Goal: Transaction & Acquisition: Book appointment/travel/reservation

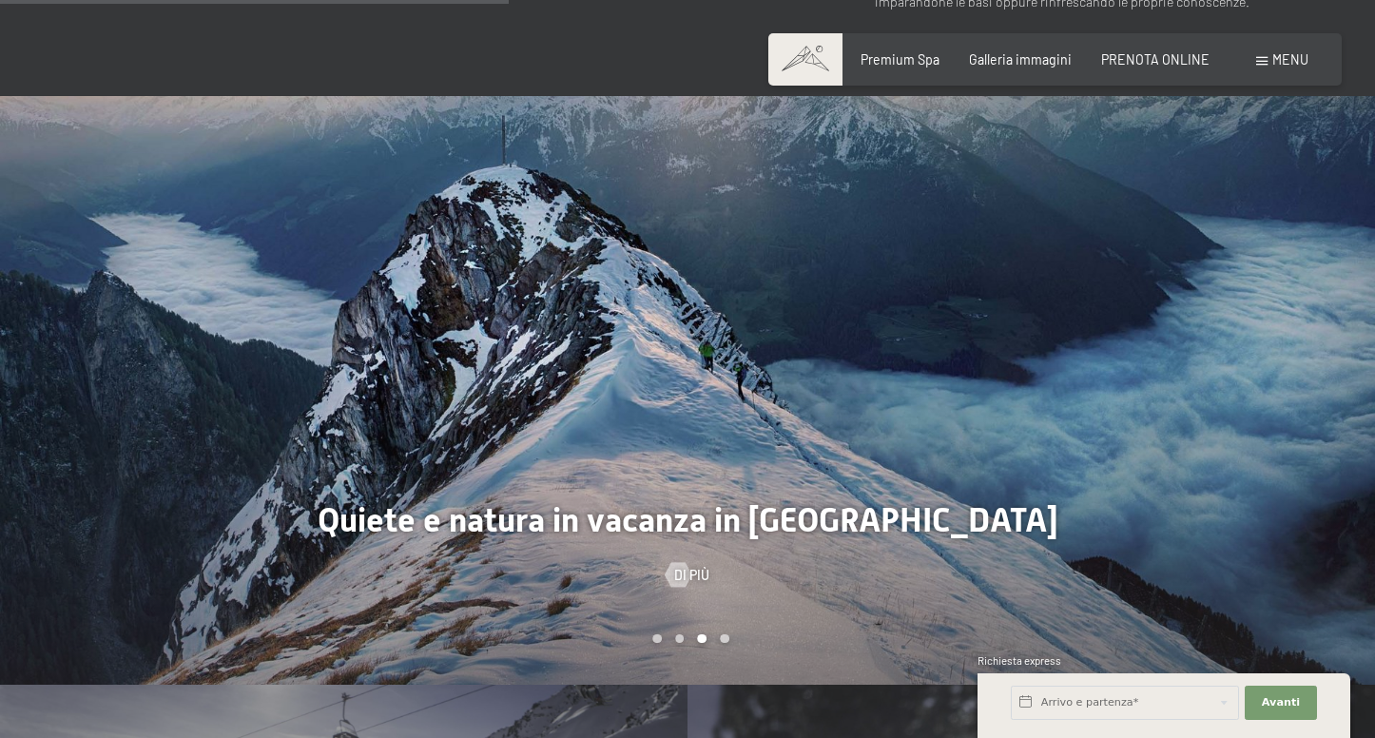
scroll to position [1067, 0]
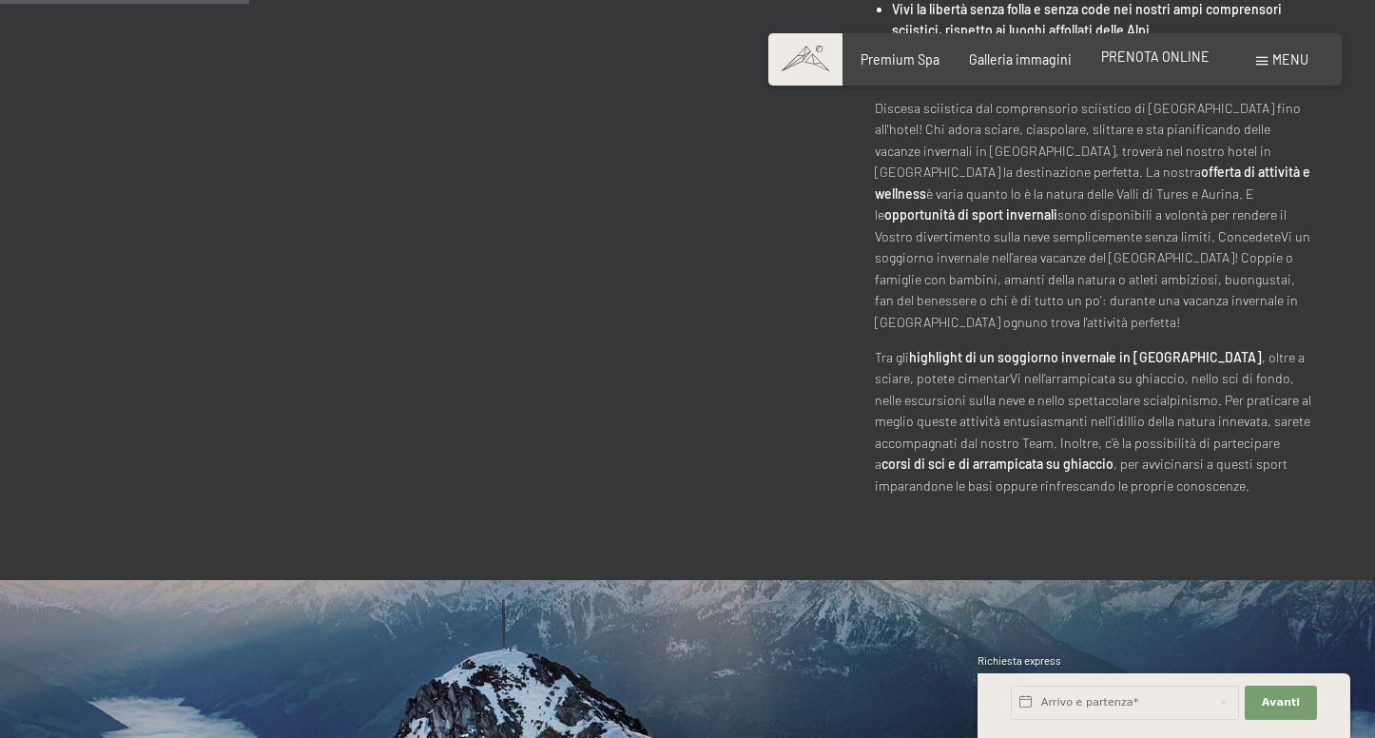
click at [1177, 66] on div "Premium Spa Galleria immagini PRENOTA ONLINE" at bounding box center [1020, 59] width 437 height 19
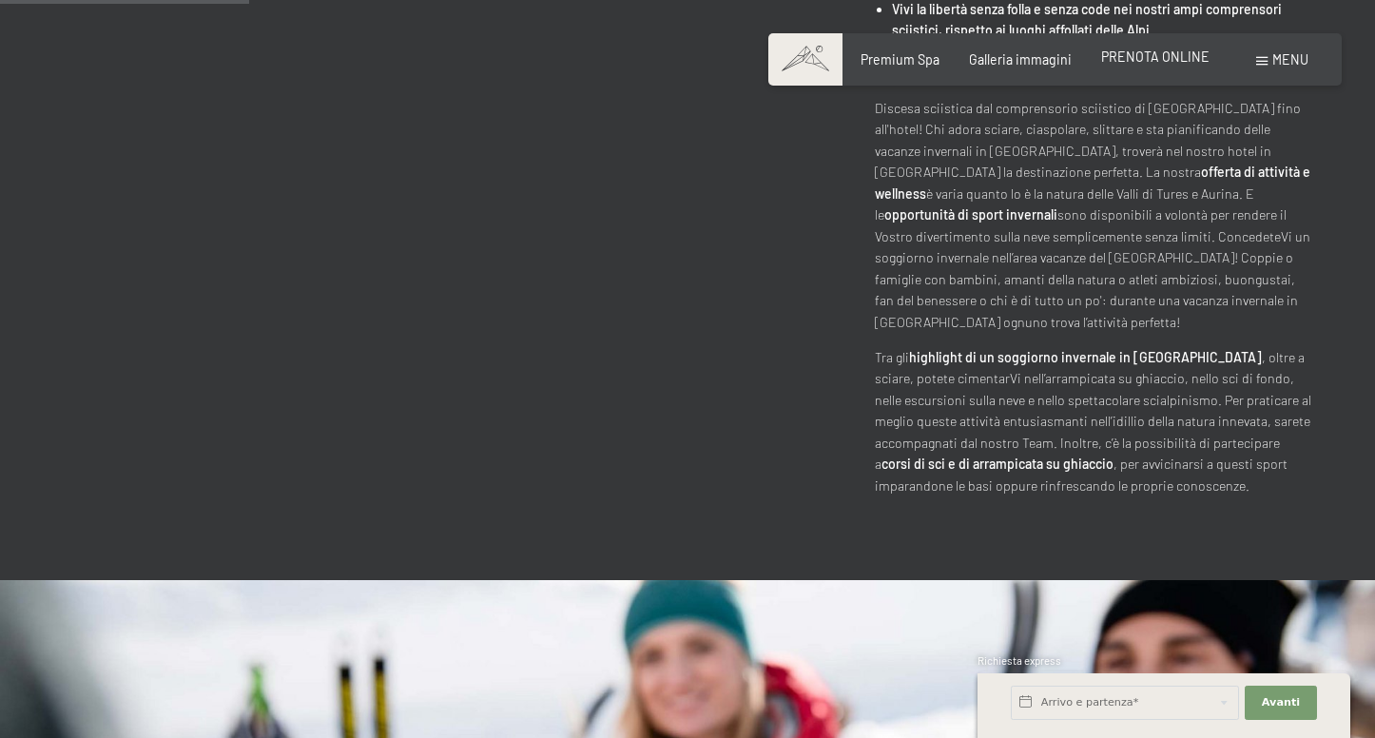
click at [1172, 54] on span "PRENOTA ONLINE" at bounding box center [1155, 57] width 108 height 16
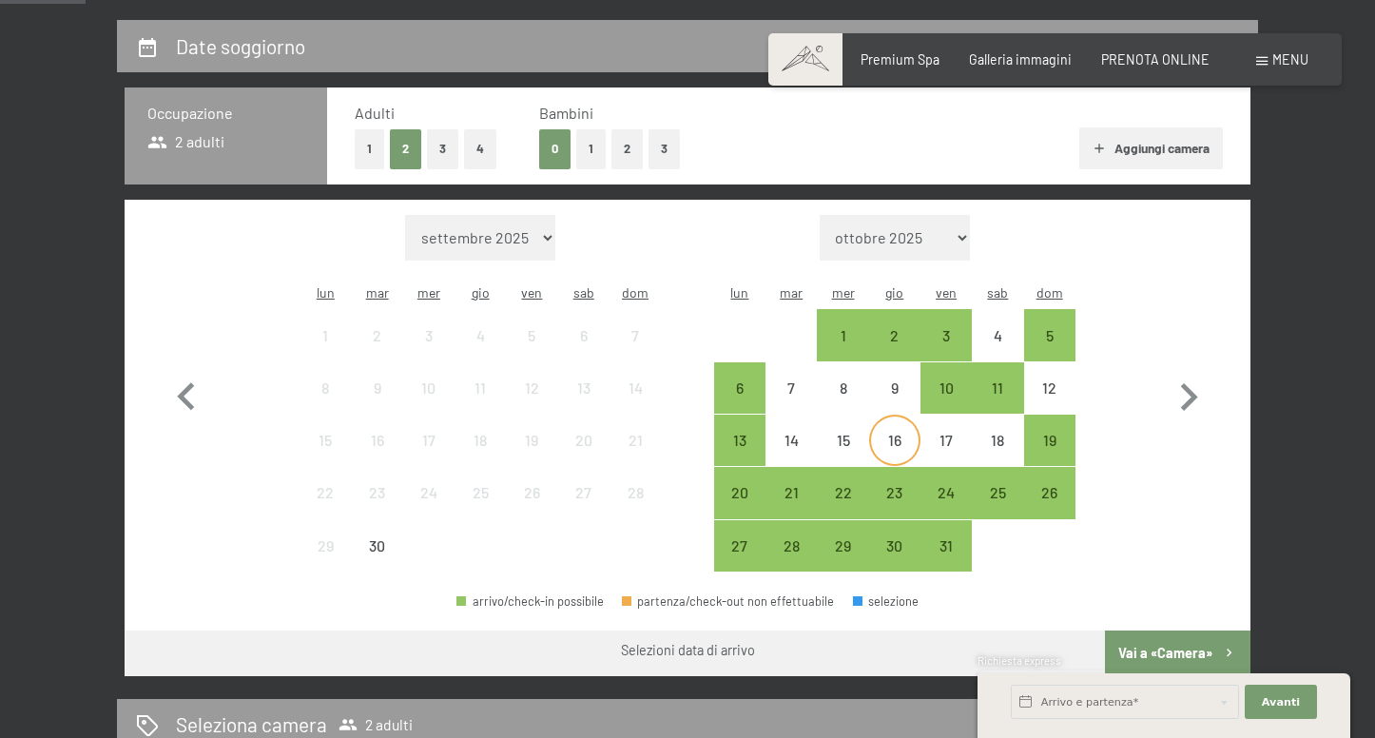
scroll to position [391, 0]
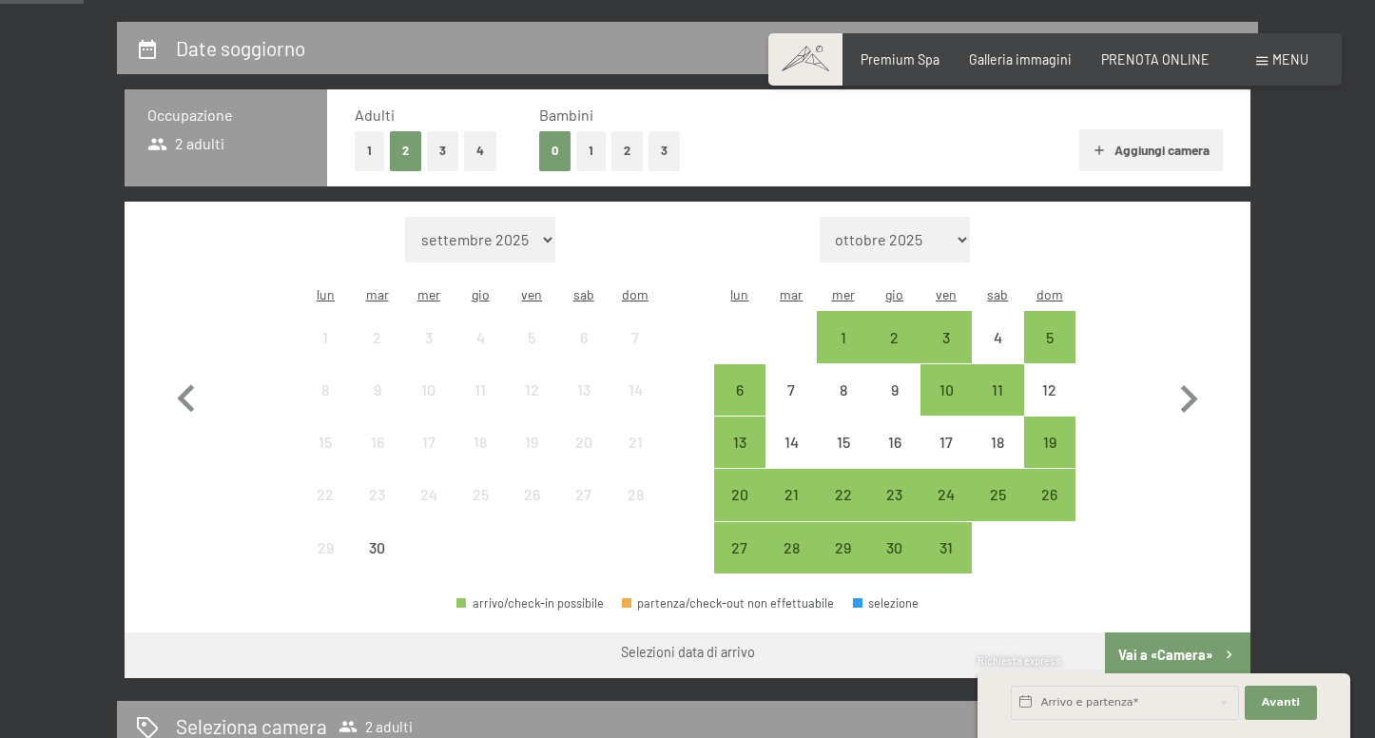
click at [621, 151] on button "2" at bounding box center [626, 150] width 31 height 39
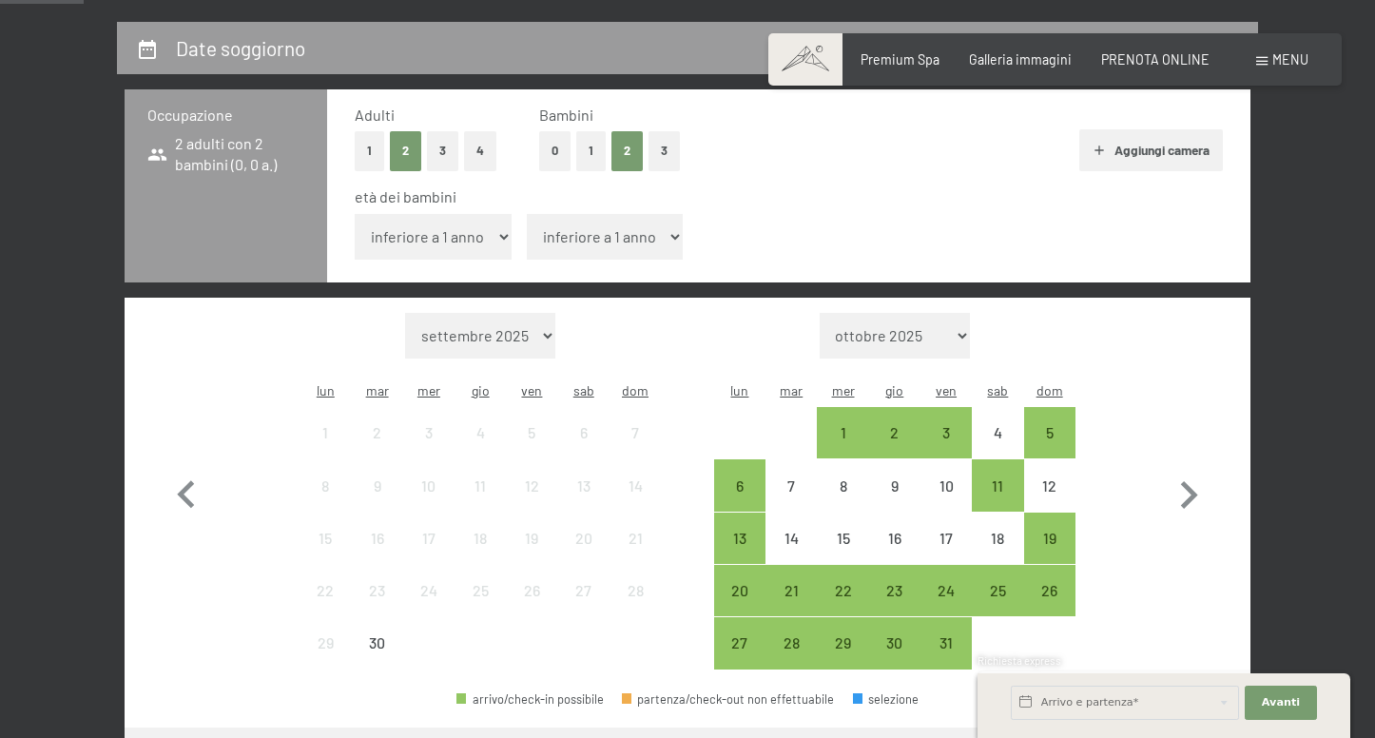
select select "13"
select select "17"
click at [1178, 468] on icon "button" at bounding box center [1188, 495] width 55 height 55
select select "2025-10-01"
select select "2025-11-01"
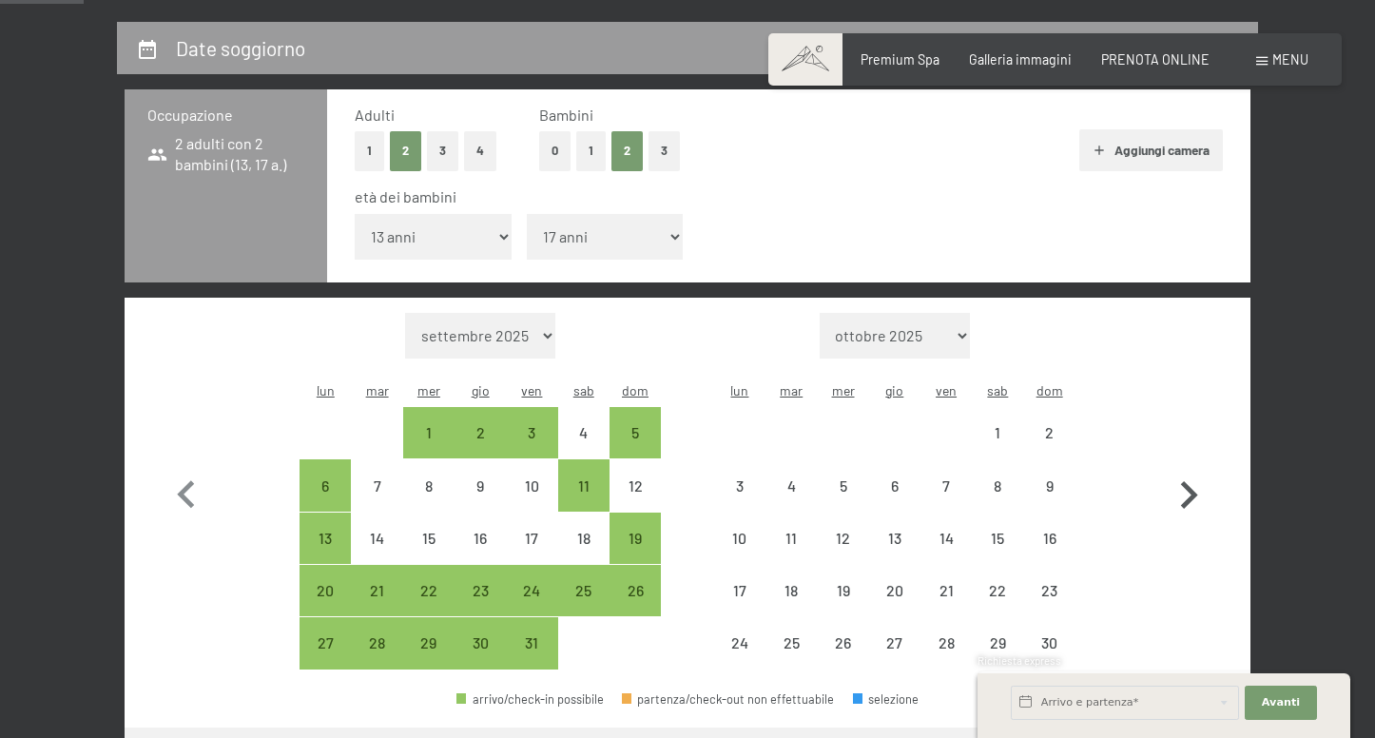
click at [1178, 468] on icon "button" at bounding box center [1188, 495] width 55 height 55
select select "2025-11-01"
select select "2025-12-01"
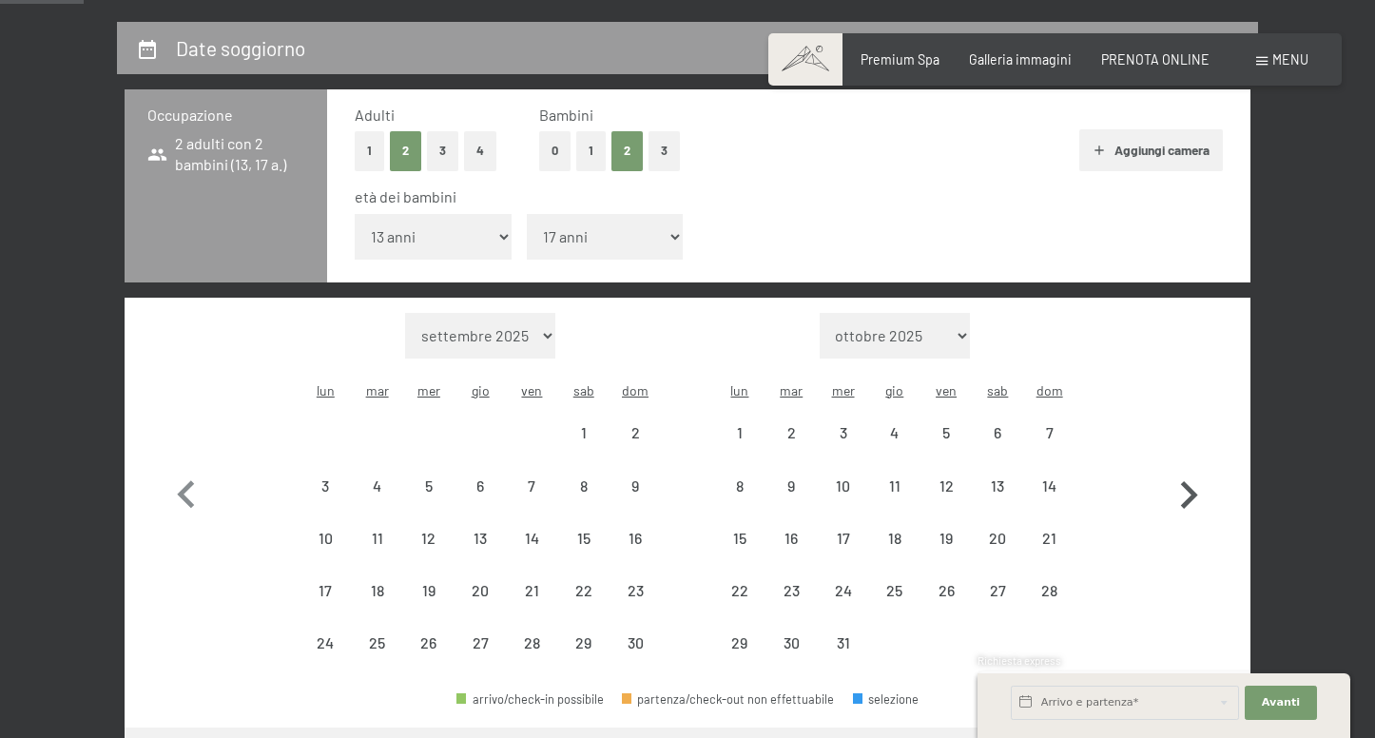
select select "2025-11-01"
select select "2025-12-01"
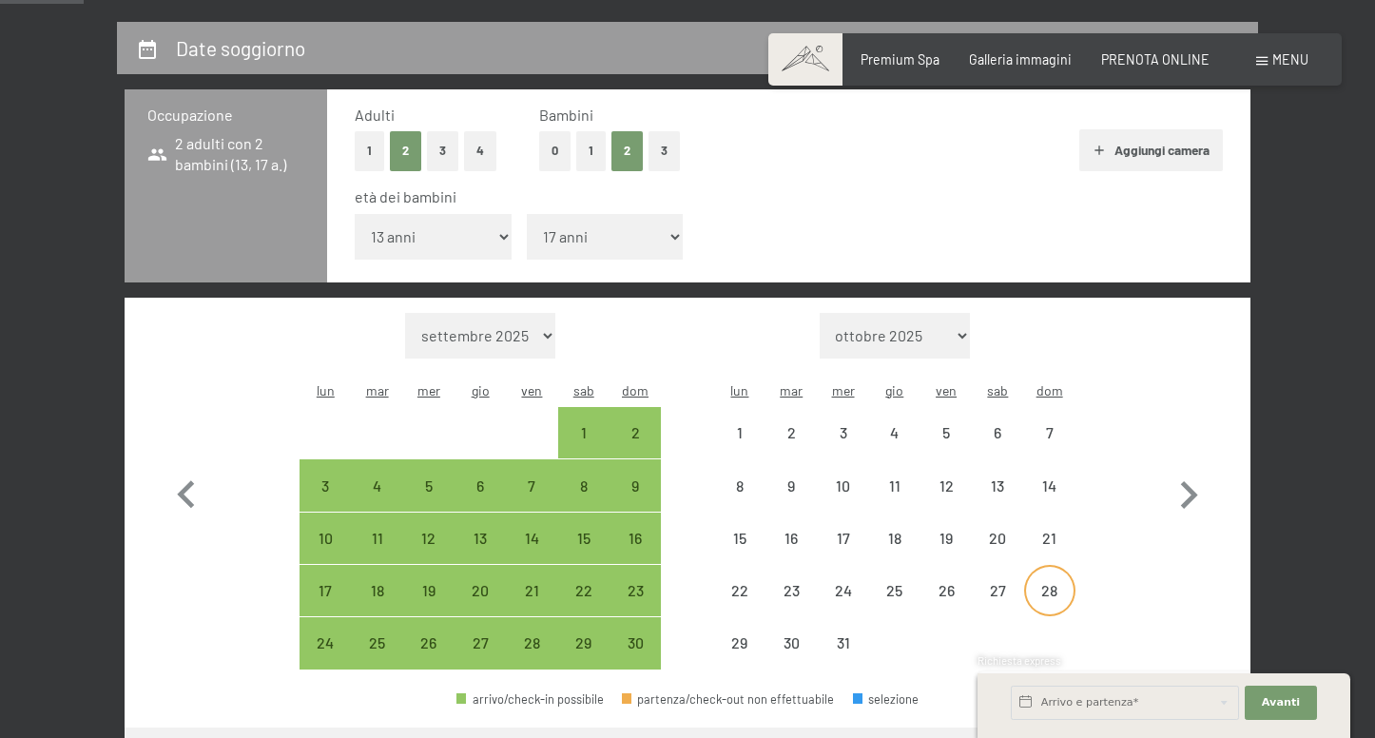
select select "2025-11-01"
select select "2025-12-01"
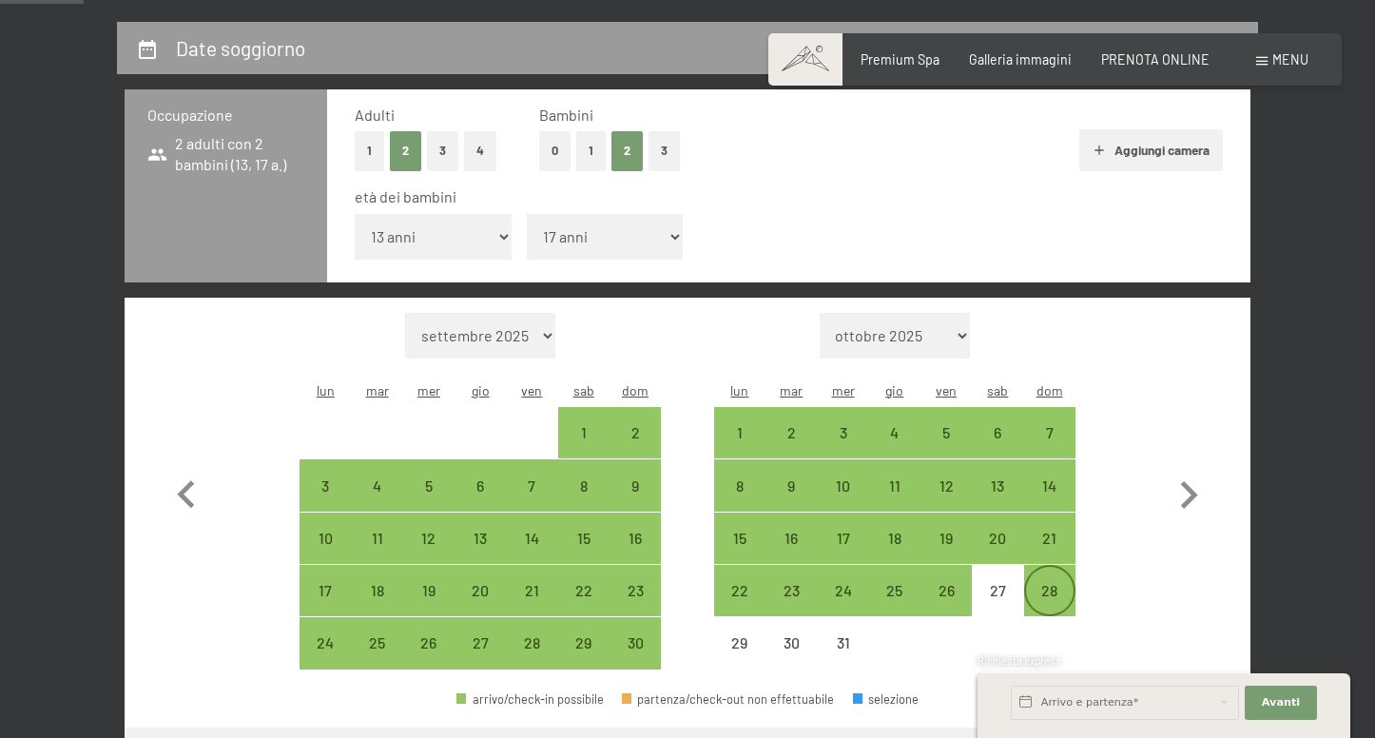
click at [1051, 583] on div "28" at bounding box center [1050, 607] width 48 height 48
select select "2025-11-01"
select select "2025-12-01"
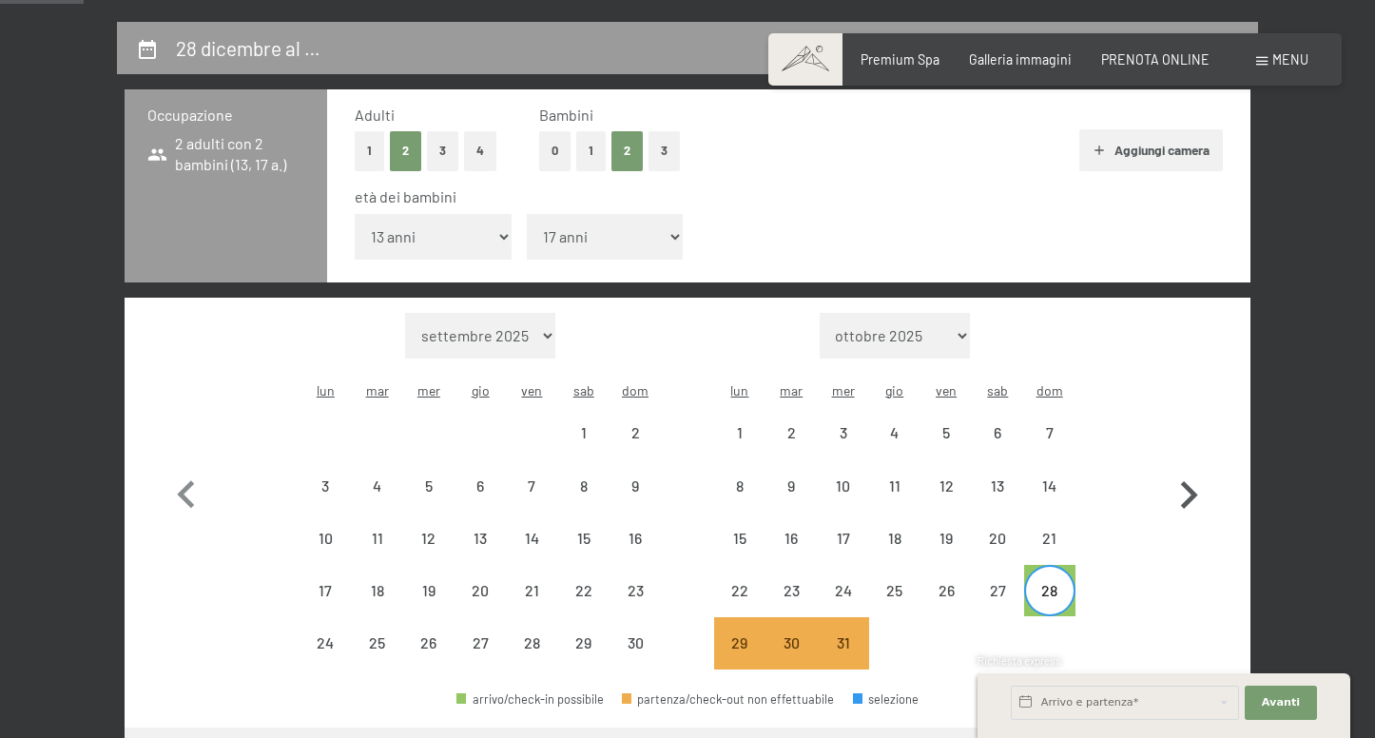
click at [1190, 481] on icon "button" at bounding box center [1189, 495] width 17 height 28
select select "2025-12-01"
select select "2026-01-01"
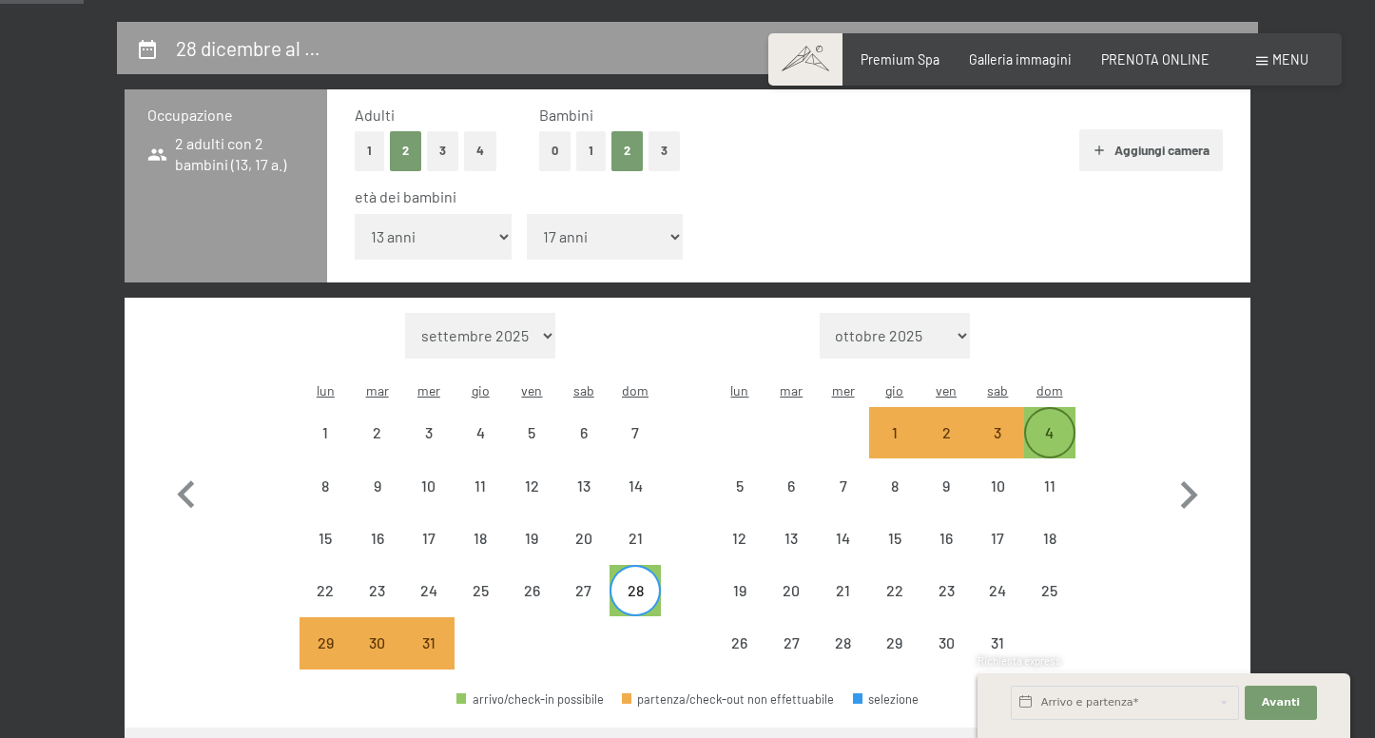
click at [1057, 425] on div "4" at bounding box center [1050, 449] width 48 height 48
select select "2025-12-01"
select select "2026-01-01"
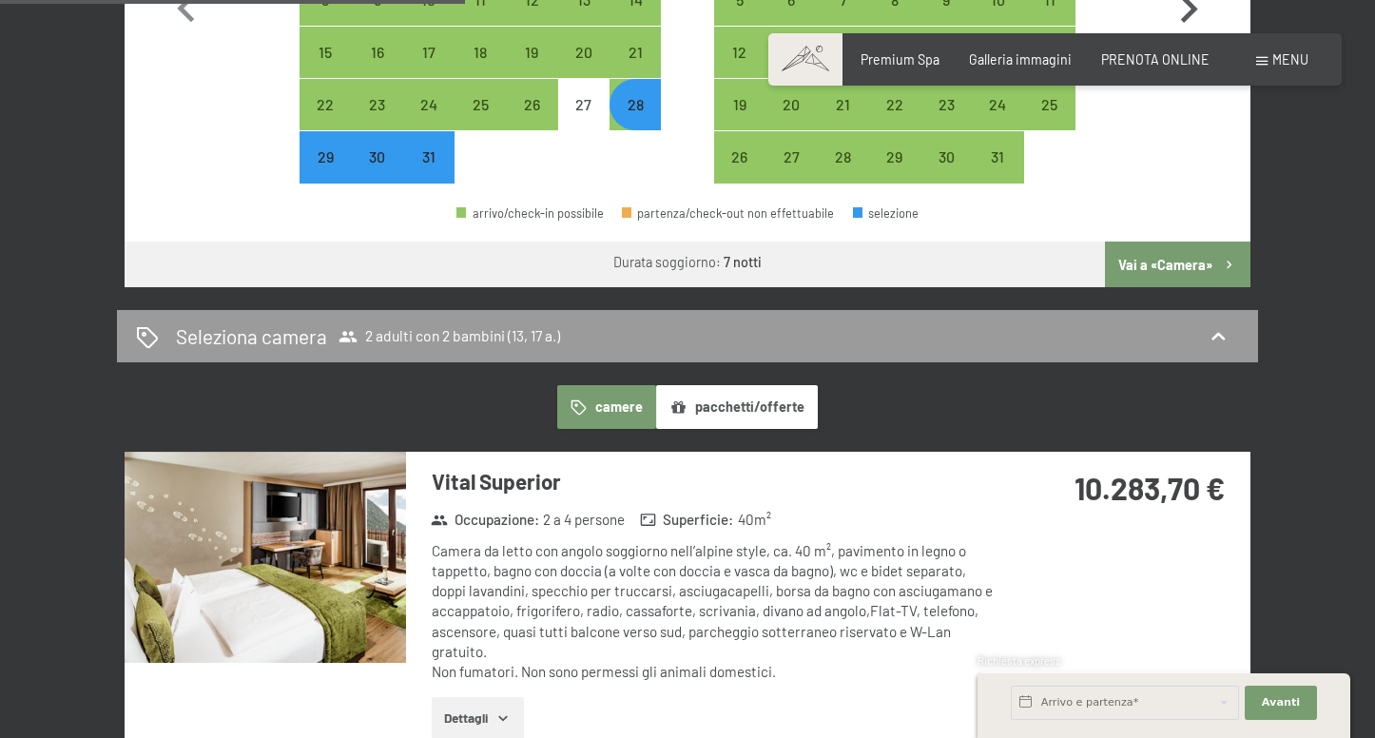
scroll to position [851, 0]
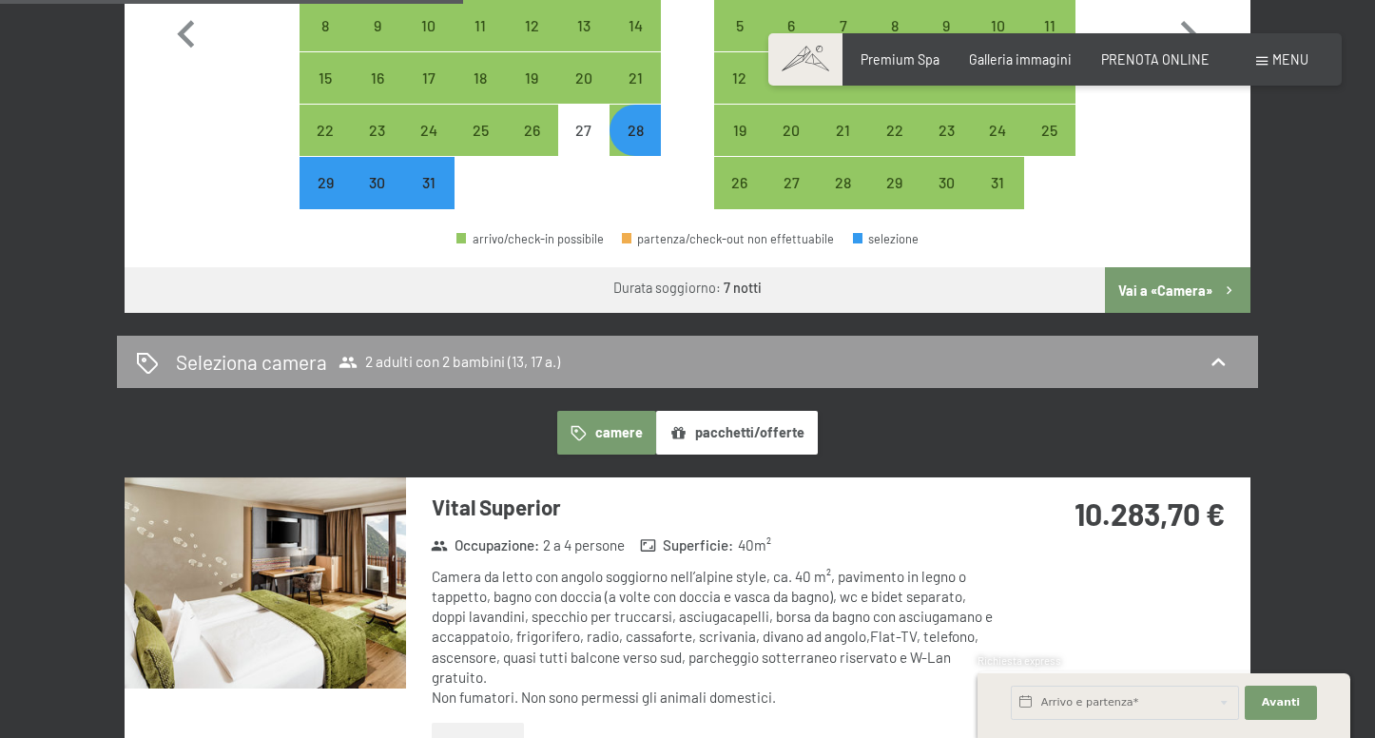
click at [1171, 267] on button "Vai a «Camera»" at bounding box center [1178, 290] width 146 height 46
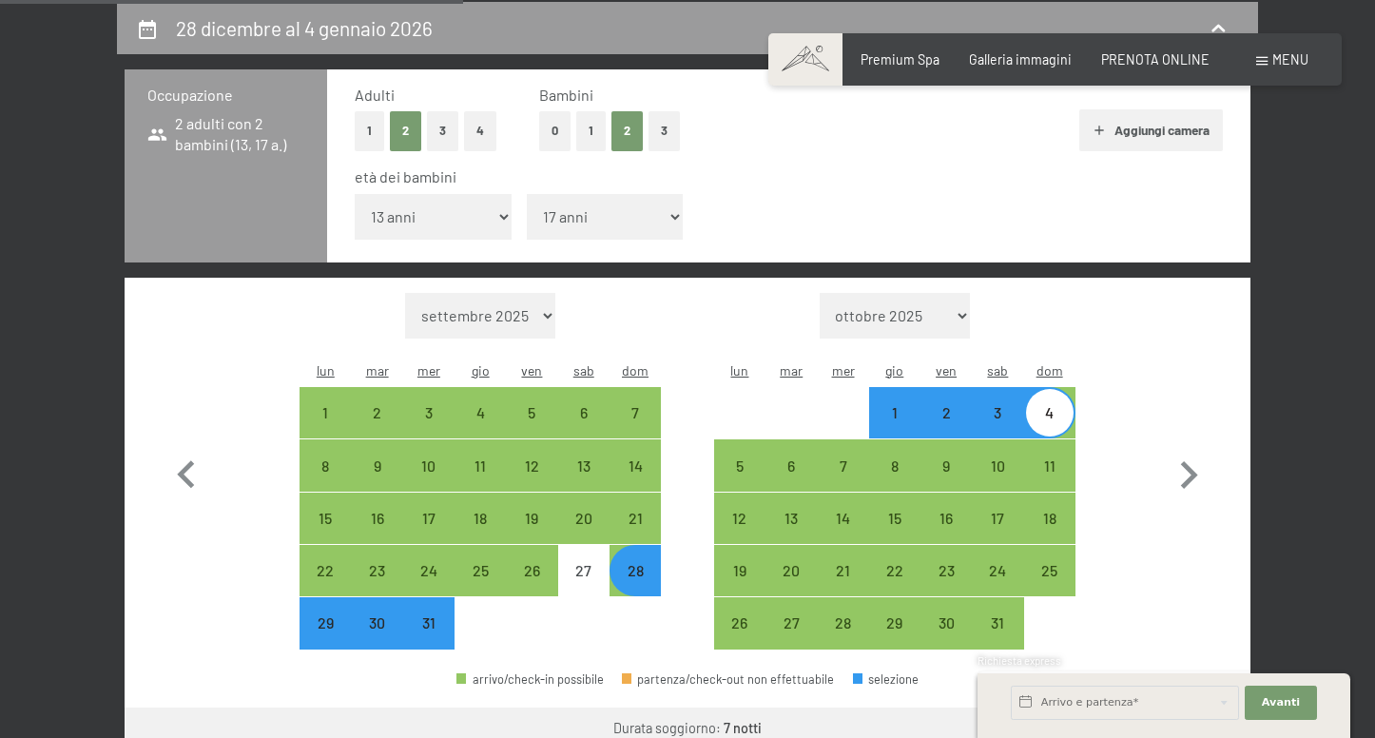
select select "2025-12-01"
select select "2026-01-01"
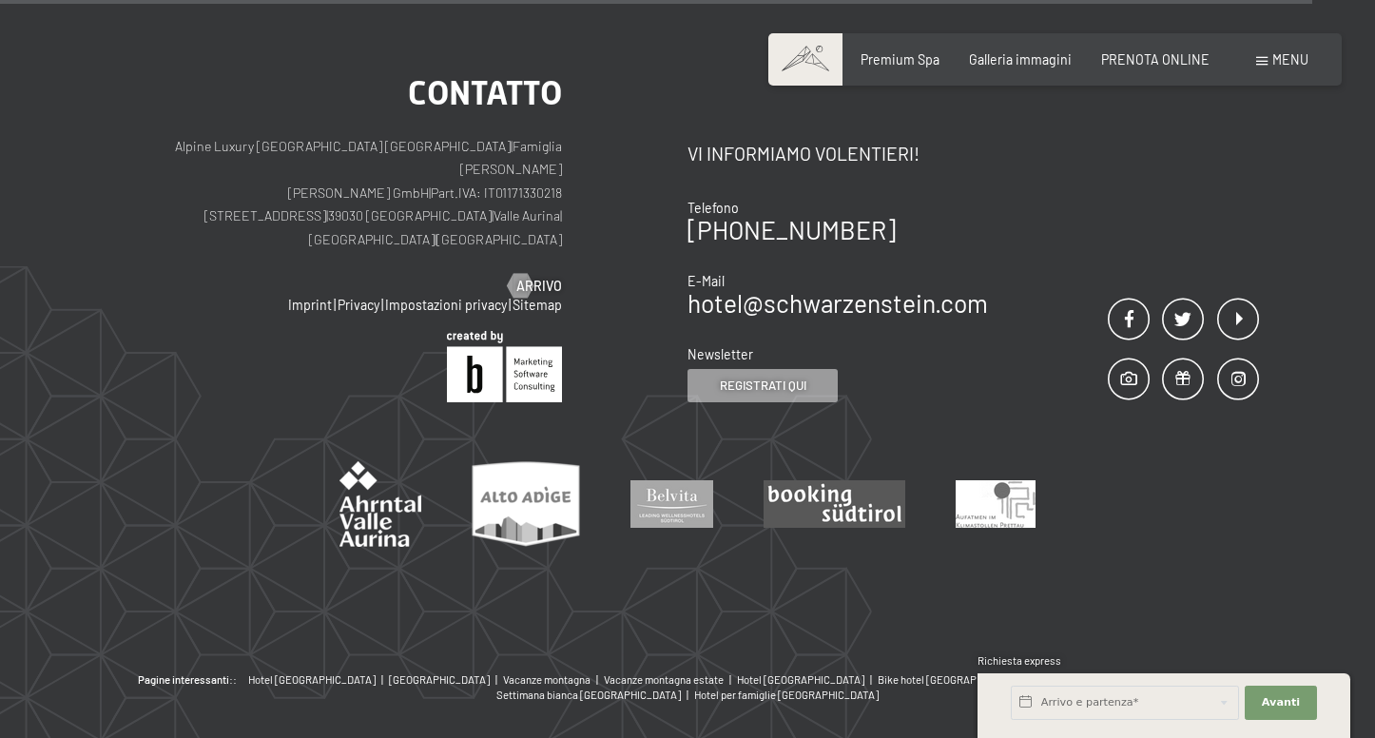
scroll to position [1936, 0]
